Goal: Task Accomplishment & Management: Complete application form

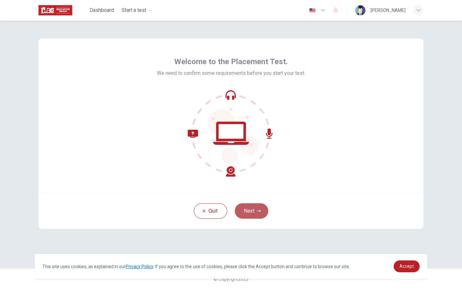
click at [250, 210] on button "Next" at bounding box center [251, 210] width 33 height 15
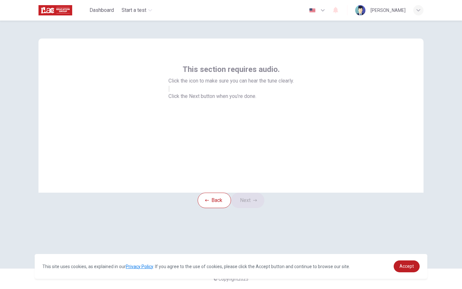
click at [170, 92] on button "button" at bounding box center [168, 89] width 1 height 6
click at [254, 208] on button "Next" at bounding box center [247, 199] width 33 height 15
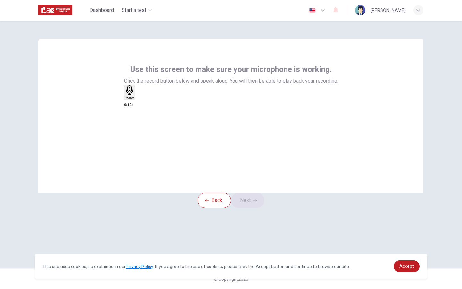
click at [135, 99] on h6 "Record" at bounding box center [130, 97] width 10 height 3
click at [251, 208] on button "Next" at bounding box center [247, 199] width 33 height 15
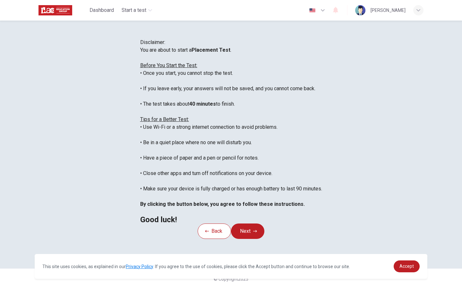
scroll to position [68, 0]
click at [257, 232] on icon "button" at bounding box center [255, 231] width 4 height 2
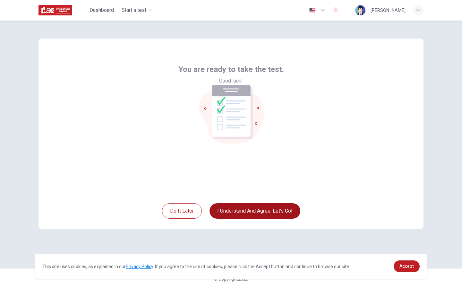
scroll to position [0, 0]
click at [266, 211] on button "I understand and agree. Let’s go!" at bounding box center [254, 210] width 91 height 15
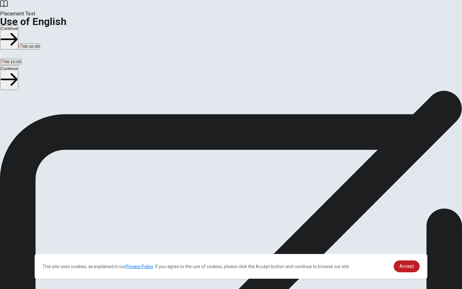
click at [18, 25] on button "Continue" at bounding box center [9, 37] width 18 height 24
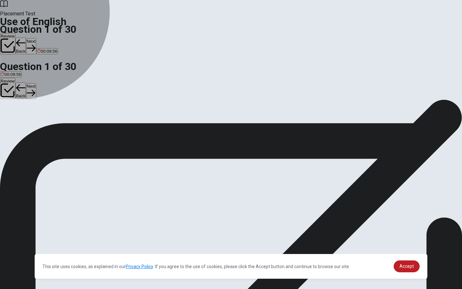
click at [22, 126] on button "B went" at bounding box center [17, 120] width 10 height 11
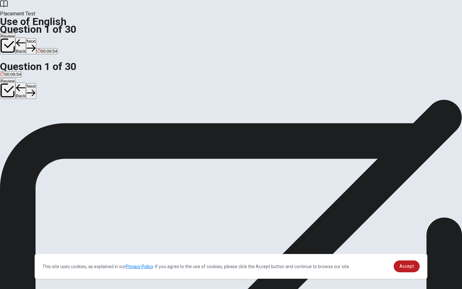
click at [36, 38] on button "Next" at bounding box center [31, 46] width 10 height 16
click at [22, 126] on button "B sold" at bounding box center [17, 120] width 9 height 11
click at [36, 38] on button "Next" at bounding box center [31, 46] width 10 height 16
click at [32, 126] on button "C left" at bounding box center [28, 120] width 7 height 11
click at [36, 38] on button "Next" at bounding box center [31, 46] width 10 height 16
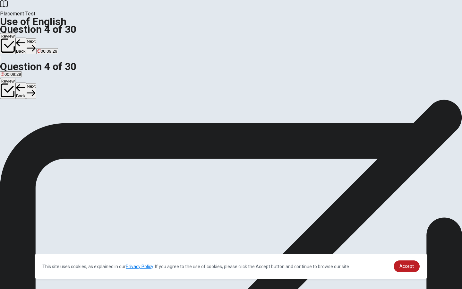
click at [47, 126] on button "D doesn’t" at bounding box center [38, 120] width 15 height 11
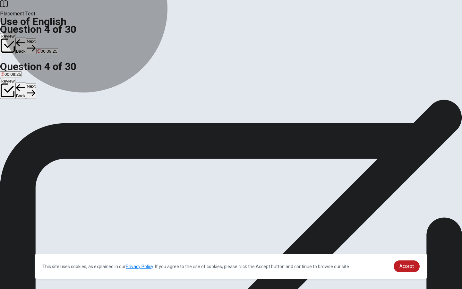
click at [47, 126] on button "D doesn’t" at bounding box center [38, 120] width 15 height 11
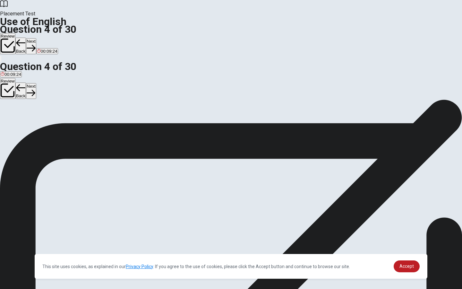
click at [36, 38] on button "Next" at bounding box center [31, 46] width 10 height 16
drag, startPoint x: 197, startPoint y: 168, endPoint x: 197, endPoint y: 125, distance: 43.6
click at [197, 125] on div "A cook B won C wash D watch" at bounding box center [231, 121] width 462 height 12
click at [19, 125] on span "won" at bounding box center [15, 122] width 8 height 5
click at [36, 38] on button "Next" at bounding box center [31, 46] width 10 height 16
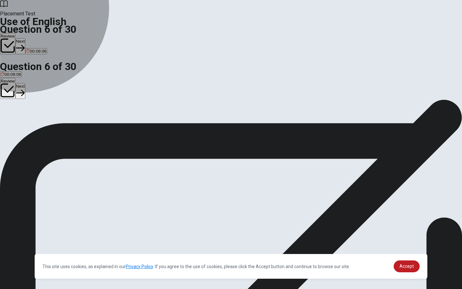
click at [18, 125] on button "B soft" at bounding box center [14, 120] width 8 height 11
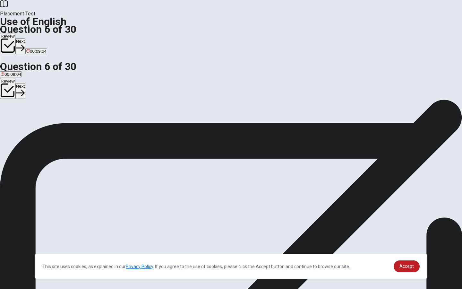
click at [25, 38] on button "Next" at bounding box center [20, 46] width 10 height 16
click at [10, 120] on span "Hate" at bounding box center [5, 122] width 9 height 5
click at [35, 44] on icon "button" at bounding box center [31, 48] width 9 height 9
click at [12, 120] on span "below" at bounding box center [6, 122] width 11 height 5
click at [36, 38] on button "Next" at bounding box center [31, 46] width 10 height 16
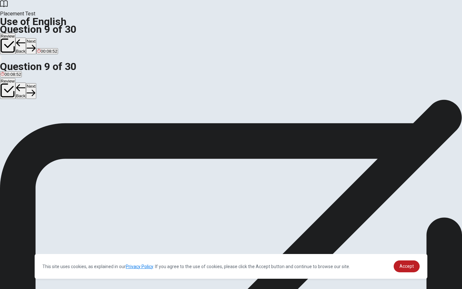
click at [19, 124] on button "B clock" at bounding box center [13, 120] width 11 height 11
click at [36, 38] on button "Next" at bounding box center [31, 46] width 10 height 16
click at [32, 124] on button "B studied" at bounding box center [24, 120] width 15 height 11
click at [36, 38] on button "Next" at bounding box center [31, 46] width 10 height 16
click at [13, 120] on span "will be" at bounding box center [7, 122] width 12 height 5
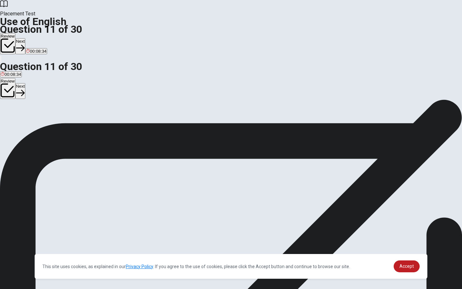
click at [25, 38] on button "Next" at bounding box center [20, 46] width 10 height 16
click at [35, 126] on button "B did you do" at bounding box center [24, 120] width 21 height 11
click at [14, 115] on button "A you do" at bounding box center [7, 120] width 14 height 11
click at [50, 125] on span "you did" at bounding box center [43, 122] width 14 height 5
click at [36, 38] on button "Next" at bounding box center [31, 46] width 10 height 16
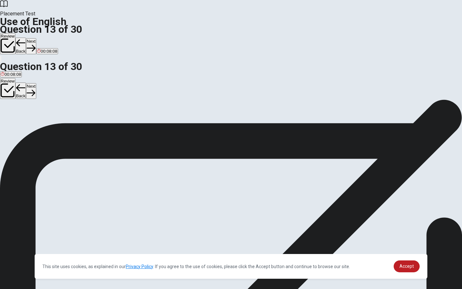
click at [17, 126] on button "C at" at bounding box center [14, 120] width 5 height 11
click at [336, 33] on div "Review Back Next 00:08:07" at bounding box center [231, 48] width 462 height 30
click at [36, 38] on button "Next" at bounding box center [31, 46] width 10 height 16
click at [19, 120] on span "had been" at bounding box center [10, 122] width 18 height 5
click at [36, 38] on button "Next" at bounding box center [31, 46] width 10 height 16
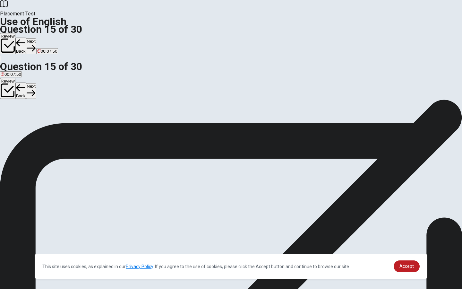
click at [27, 124] on span "depend" at bounding box center [20, 122] width 14 height 5
click at [36, 38] on button "Next" at bounding box center [31, 46] width 10 height 16
click at [28, 121] on button "B construct" at bounding box center [18, 120] width 19 height 11
click at [25, 38] on button "Next" at bounding box center [20, 46] width 10 height 16
click at [55, 125] on span "necessary" at bounding box center [46, 122] width 20 height 5
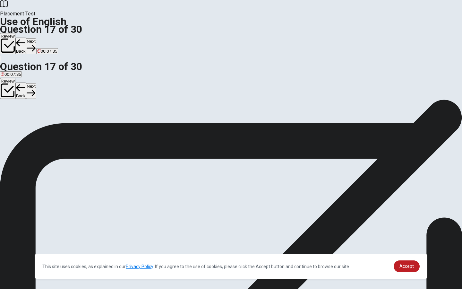
click at [36, 38] on button "Next" at bounding box center [31, 46] width 10 height 16
click at [14, 120] on span "difficult" at bounding box center [7, 122] width 13 height 5
click at [36, 38] on button "Next" at bounding box center [31, 46] width 10 height 16
click at [10, 120] on span "easy" at bounding box center [5, 122] width 9 height 5
click at [36, 38] on button "Next" at bounding box center [31, 46] width 10 height 16
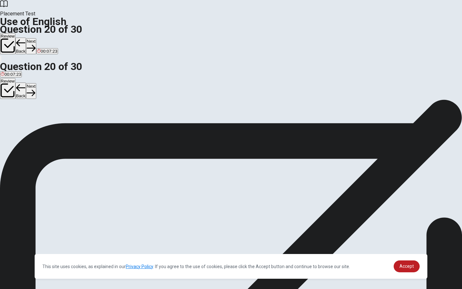
click at [26, 38] on icon "button" at bounding box center [21, 43] width 10 height 10
click at [58, 125] on span "different" at bounding box center [49, 122] width 15 height 5
click at [36, 38] on button "Next" at bounding box center [31, 46] width 10 height 16
click at [25, 125] on span "Did" at bounding box center [22, 122] width 6 height 5
click at [36, 125] on span "Have" at bounding box center [31, 122] width 10 height 5
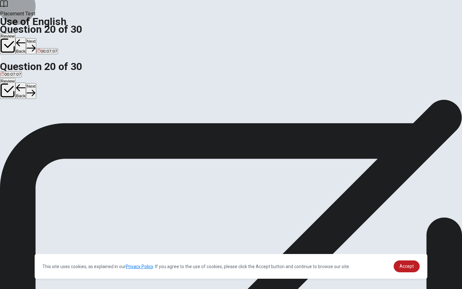
click at [36, 38] on button "Next" at bounding box center [31, 46] width 10 height 16
click at [15, 125] on span "at" at bounding box center [14, 122] width 4 height 5
click at [25, 38] on button "Next" at bounding box center [20, 46] width 10 height 16
click at [34, 125] on span "were" at bounding box center [28, 122] width 9 height 5
click at [36, 38] on button "Next" at bounding box center [31, 46] width 10 height 16
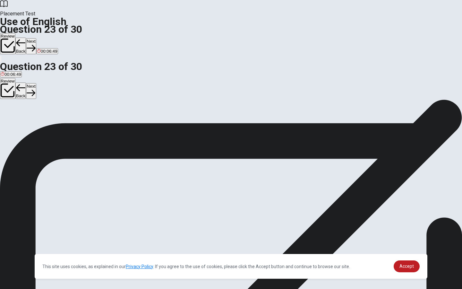
click at [53, 125] on span "will send" at bounding box center [45, 122] width 16 height 5
click at [36, 38] on button "Next" at bounding box center [31, 46] width 10 height 16
click at [55, 125] on span "will win" at bounding box center [47, 122] width 13 height 5
click at [36, 38] on button "Next" at bounding box center [31, 46] width 10 height 16
click at [35, 126] on button "C hotel" at bounding box center [29, 120] width 11 height 11
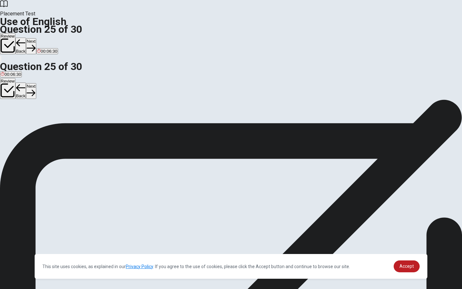
click at [36, 38] on button "Next" at bounding box center [31, 46] width 10 height 16
click at [25, 125] on span "assess" at bounding box center [18, 122] width 13 height 5
click at [25, 38] on button "Next" at bounding box center [20, 46] width 10 height 16
click at [24, 125] on span "success" at bounding box center [16, 122] width 15 height 5
click at [36, 38] on button "Next" at bounding box center [31, 46] width 10 height 16
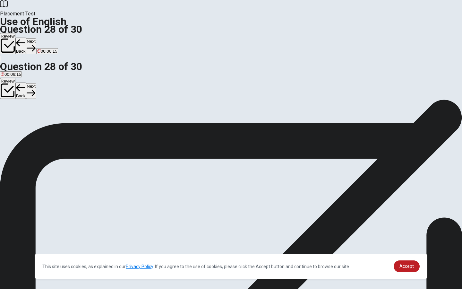
click at [15, 115] on button "A method" at bounding box center [7, 120] width 15 height 11
click at [36, 38] on button "Next" at bounding box center [31, 46] width 10 height 16
click at [47, 125] on span "often" at bounding box center [42, 122] width 10 height 5
click at [36, 38] on button "Next" at bounding box center [31, 46] width 10 height 16
click at [22, 124] on span "being" at bounding box center [17, 122] width 11 height 5
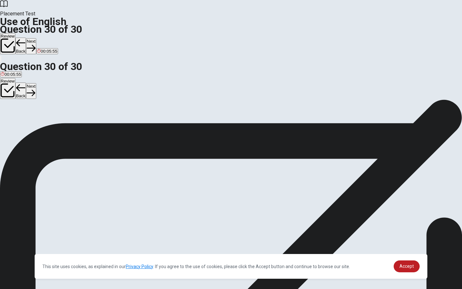
click at [36, 38] on button "Next" at bounding box center [31, 46] width 10 height 16
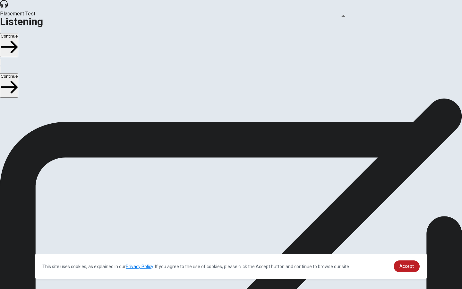
click at [1, 31] on icon "button" at bounding box center [1, 31] width 0 height 0
click at [18, 33] on button "Continue" at bounding box center [9, 45] width 18 height 24
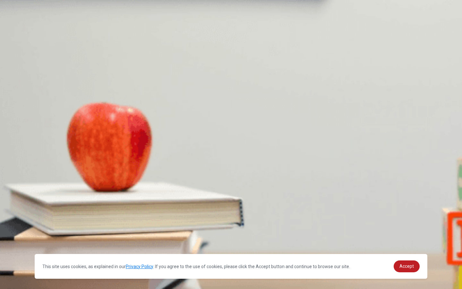
scroll to position [438, 0]
click at [122, 203] on div "C" at bounding box center [104, 205] width 35 height 5
click at [63, 176] on div "A" at bounding box center [32, 178] width 63 height 5
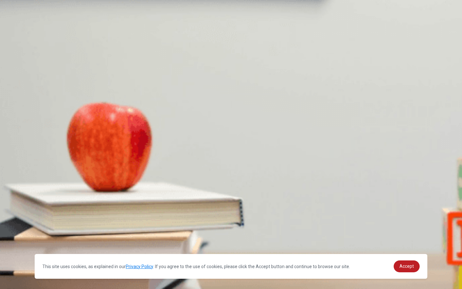
click at [36, 148] on div "A" at bounding box center [18, 150] width 35 height 5
click at [58, 233] on span "A tech conference" at bounding box center [41, 235] width 34 height 5
click at [83, 120] on button "B He is familiar with her work" at bounding box center [57, 125] width 52 height 11
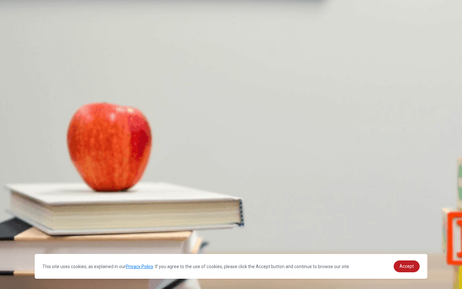
click at [18, 33] on button "Continue" at bounding box center [9, 45] width 18 height 24
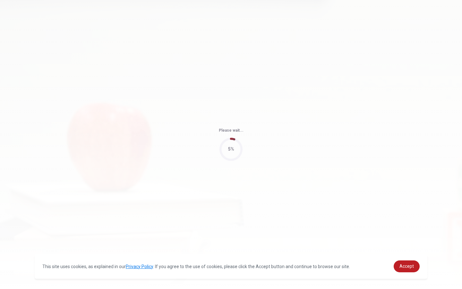
type input "59"
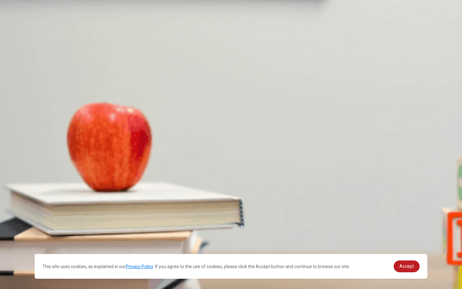
scroll to position [144, 0]
click at [80, 157] on span "Weekends" at bounding box center [70, 155] width 20 height 5
click at [80, 126] on span "Helping kids with homework and activities" at bounding box center [40, 128] width 79 height 5
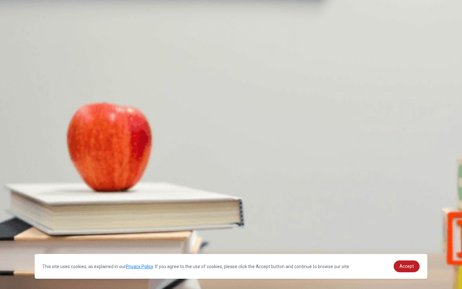
click at [14, 174] on button "A Online" at bounding box center [7, 179] width 14 height 11
click at [57, 207] on span "Joining her volunteer program" at bounding box center [29, 209] width 57 height 5
click at [104, 233] on span "At the [GEOGRAPHIC_DATA]" at bounding box center [75, 235] width 57 height 5
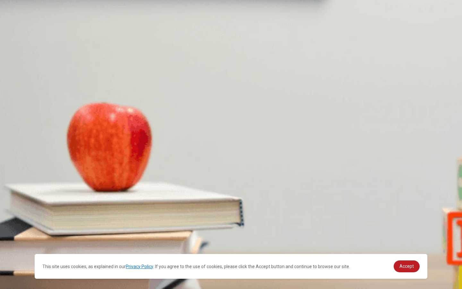
click at [18, 33] on button "Continue" at bounding box center [9, 45] width 18 height 24
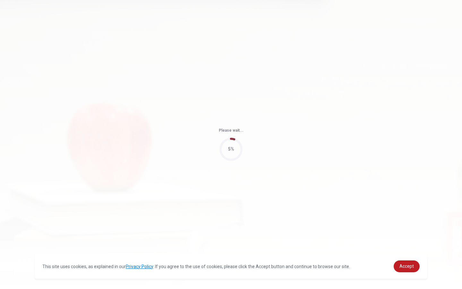
type input "61"
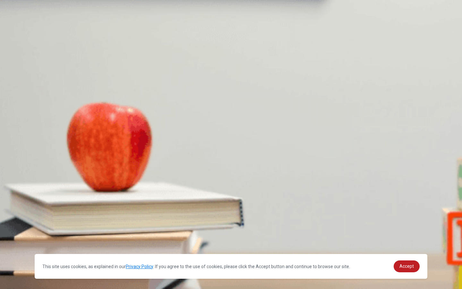
scroll to position [143, 0]
click at [204, 158] on span "Writing the report" at bounding box center [188, 155] width 33 height 5
click at [52, 202] on button "A He has outlined his section" at bounding box center [26, 207] width 52 height 11
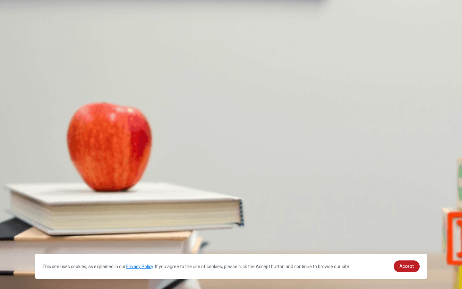
click at [58, 131] on span "[DATE]" at bounding box center [51, 128] width 13 height 5
click at [141, 234] on span "The visuals for the slides" at bounding box center [117, 236] width 47 height 5
click at [26, 234] on span "The research" at bounding box center [13, 236] width 25 height 5
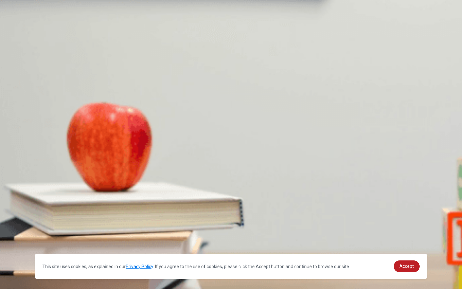
scroll to position [277, 0]
click at [88, 180] on span "Combine drafts and rehearse the presentation" at bounding box center [44, 182] width 87 height 5
click at [164, 185] on span "Write the final report" at bounding box center [145, 182] width 38 height 5
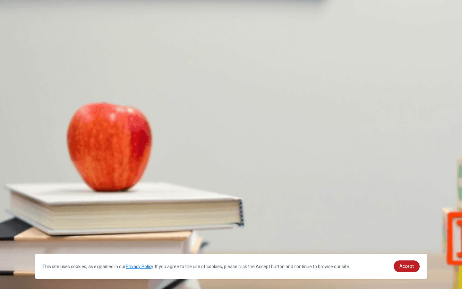
click at [18, 33] on button "Continue" at bounding box center [9, 45] width 18 height 24
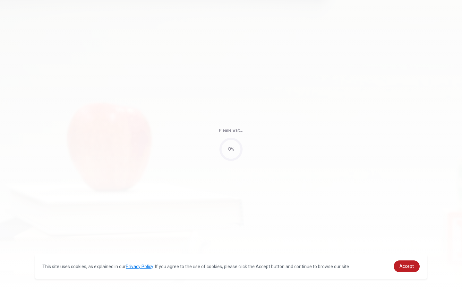
type input "60"
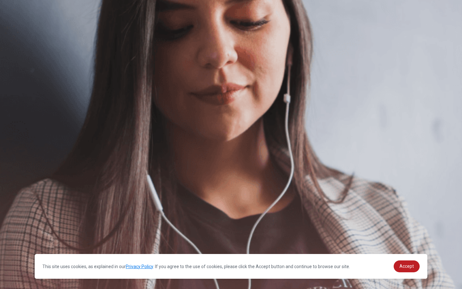
scroll to position [0, 0]
click at [18, 33] on button "Continue" at bounding box center [9, 45] width 18 height 24
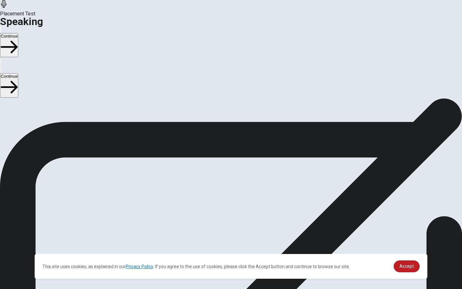
click at [230, 231] on icon "Play Audio" at bounding box center [227, 235] width 6 height 8
click at [18, 33] on button "Continue" at bounding box center [9, 45] width 18 height 24
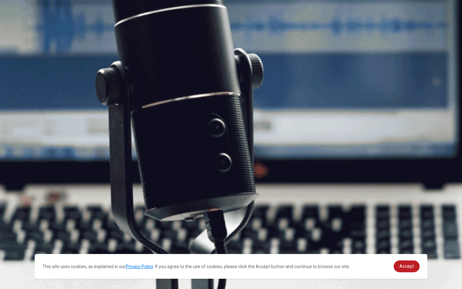
click at [18, 33] on button "Continue" at bounding box center [9, 45] width 18 height 24
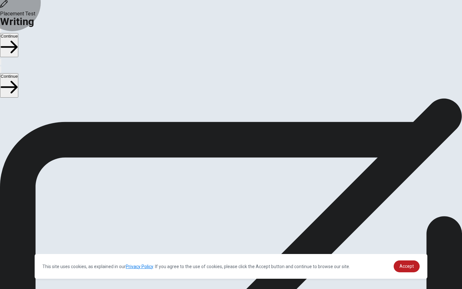
click at [18, 33] on button "Continue" at bounding box center [9, 45] width 18 height 24
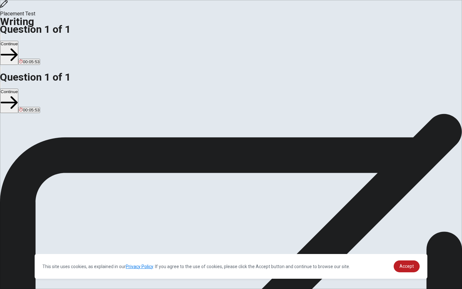
type textarea "Once I had an intense conversation with my manager while working on a project. …"
click at [18, 41] on button "Continue" at bounding box center [9, 53] width 18 height 24
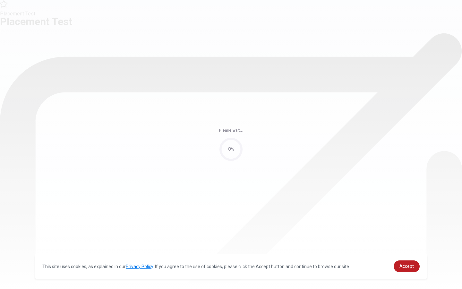
scroll to position [0, 0]
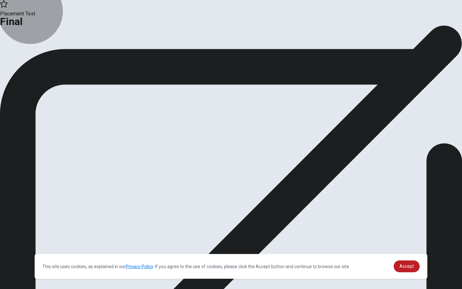
click at [26, 57] on button "Continue" at bounding box center [13, 52] width 26 height 9
